Goal: Browse casually

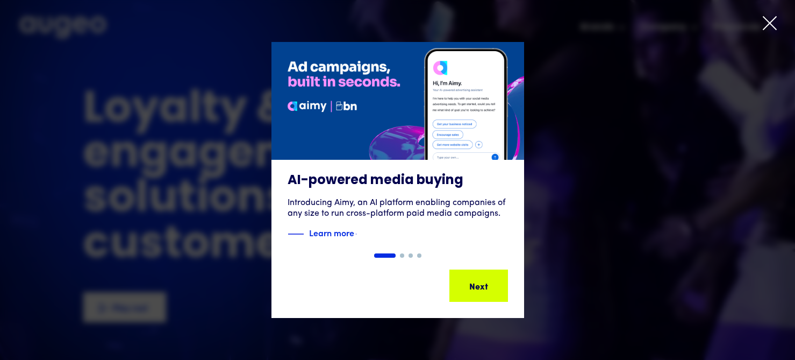
click at [656, 188] on div "1 of 4" at bounding box center [397, 180] width 795 height 276
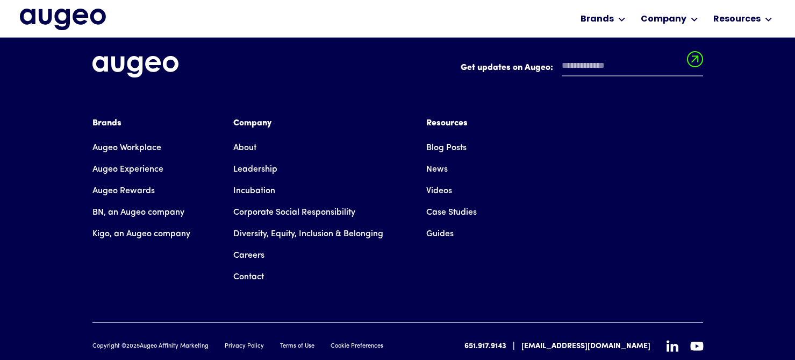
scroll to position [2465, 0]
